Goal: Obtain resource: Obtain resource

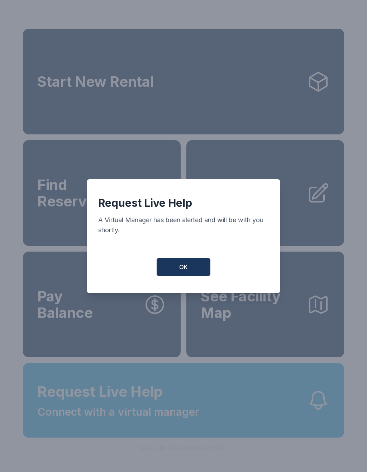
click at [203, 285] on div "Request Live Help A Virtual Manager has been alerted and will be with you short…" at bounding box center [184, 236] width 194 height 114
click at [198, 266] on button "OK" at bounding box center [184, 267] width 54 height 18
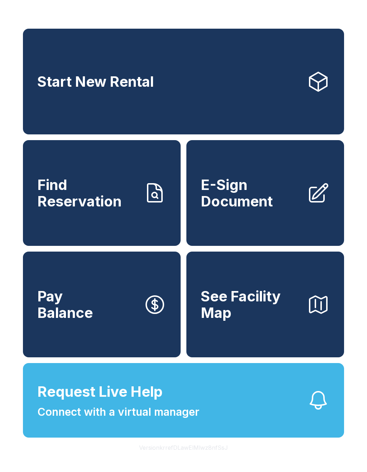
click at [305, 421] on button "Request Live Help Connect with a virtual manager" at bounding box center [183, 400] width 321 height 75
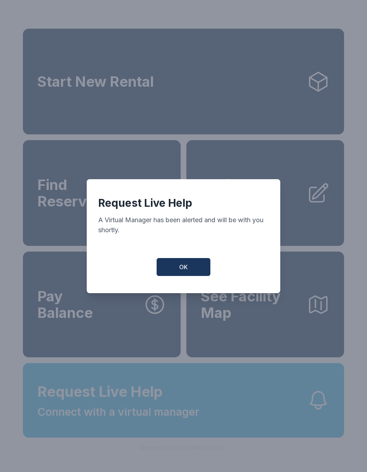
click at [195, 276] on button "OK" at bounding box center [184, 267] width 54 height 18
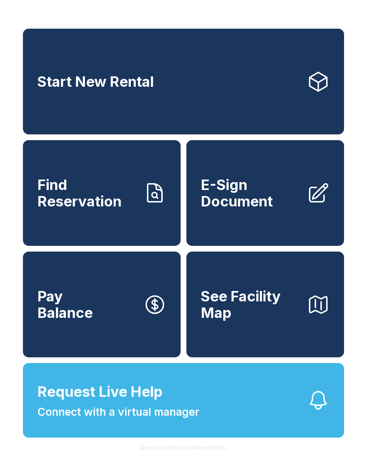
click at [310, 192] on icon at bounding box center [318, 193] width 23 height 23
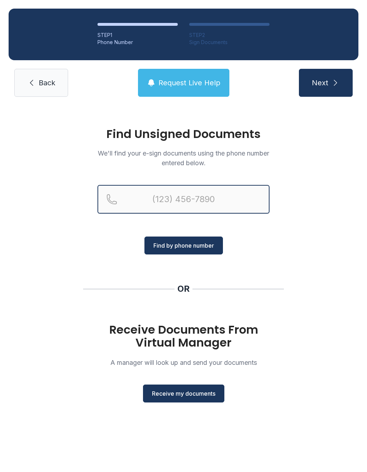
click at [220, 203] on input "Reservation phone number" at bounding box center [184, 199] width 172 height 29
type input "("
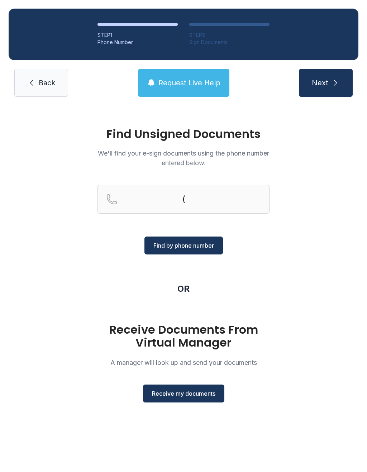
click at [357, 279] on div "Find Unsigned Documents We'll find your e-sign documents using the phone number…" at bounding box center [183, 268] width 367 height 326
click at [195, 395] on span "Receive my documents" at bounding box center [183, 393] width 63 height 9
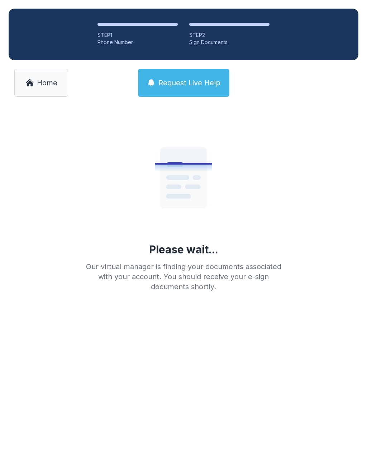
click at [49, 84] on span "Home" at bounding box center [47, 83] width 20 height 10
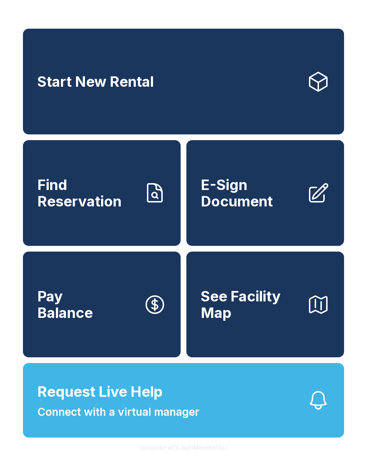
click at [311, 205] on icon at bounding box center [318, 193] width 23 height 23
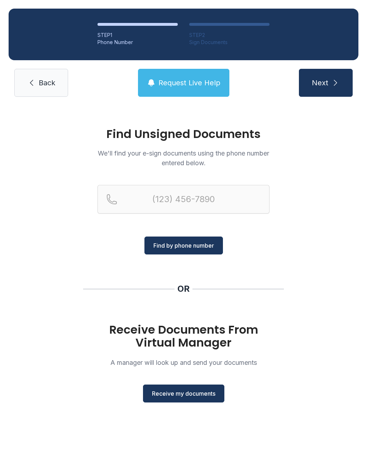
click at [186, 399] on button "Receive my documents" at bounding box center [183, 394] width 81 height 18
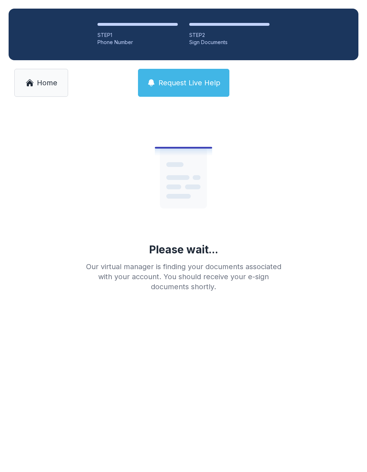
click at [42, 79] on span "Home" at bounding box center [47, 83] width 20 height 10
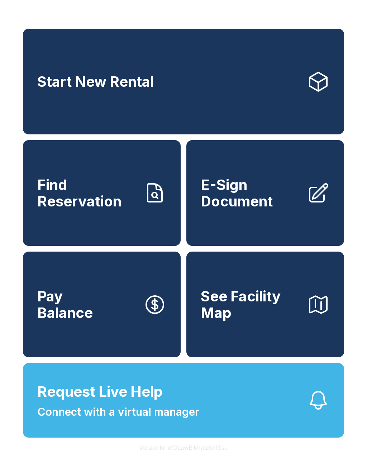
click at [253, 209] on span "E-Sign Document" at bounding box center [251, 193] width 100 height 33
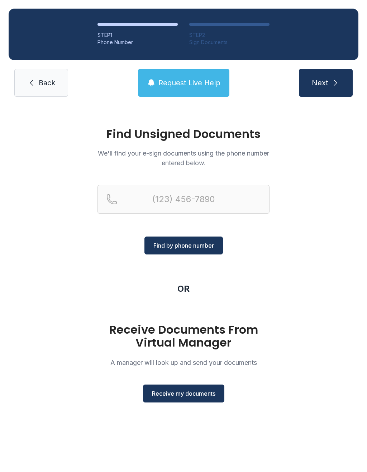
click at [200, 398] on button "Receive my documents" at bounding box center [183, 394] width 81 height 18
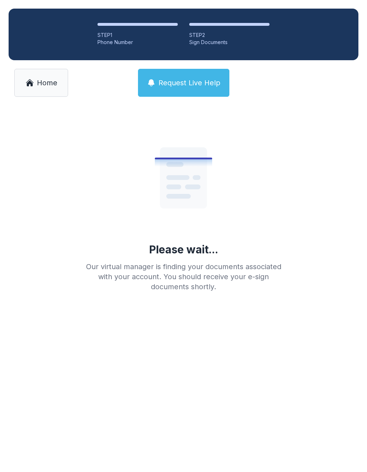
click at [40, 77] on link "Home" at bounding box center [41, 83] width 54 height 28
